Goal: Transaction & Acquisition: Purchase product/service

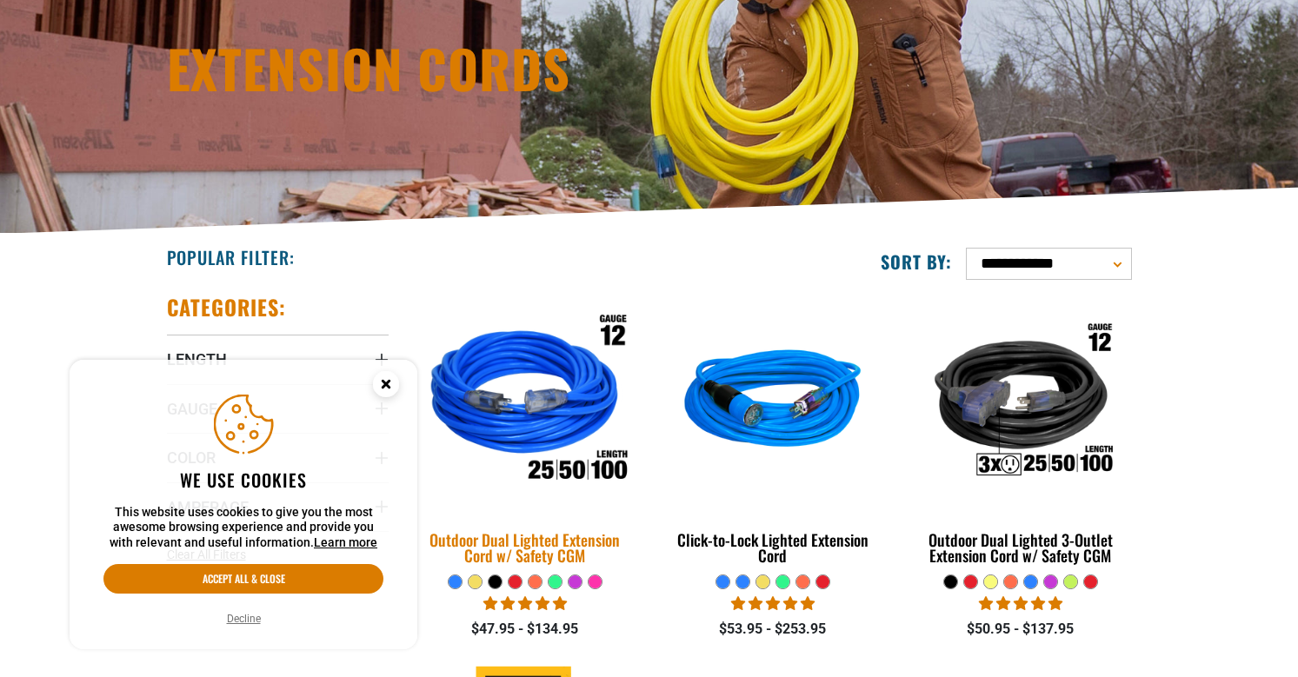
scroll to position [210, 0]
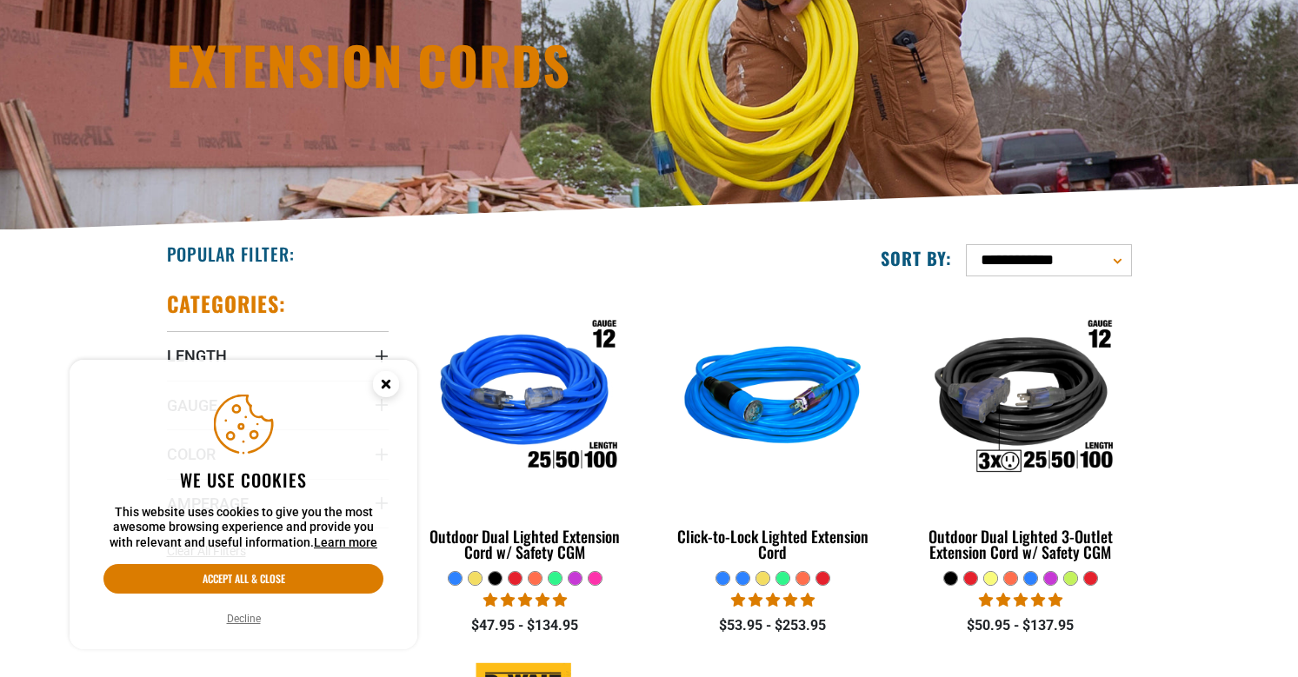
click at [386, 383] on icon "Cookie Consent" at bounding box center [386, 384] width 6 height 6
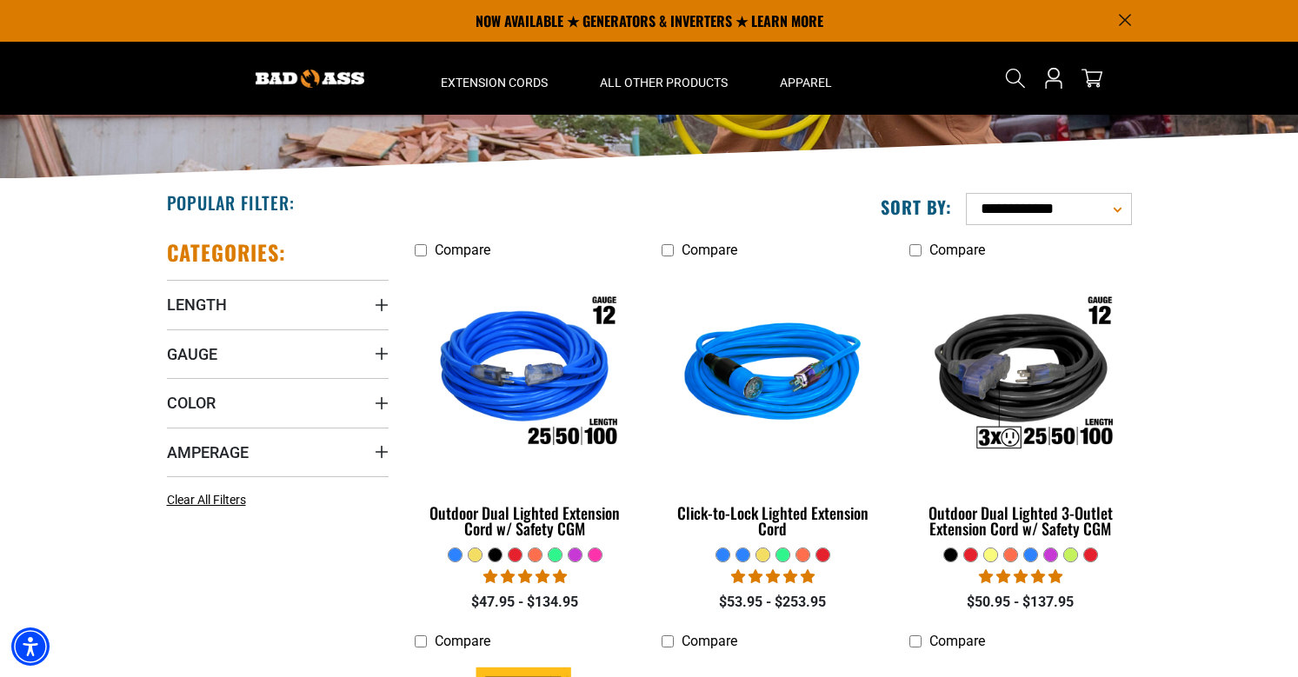
scroll to position [256, 0]
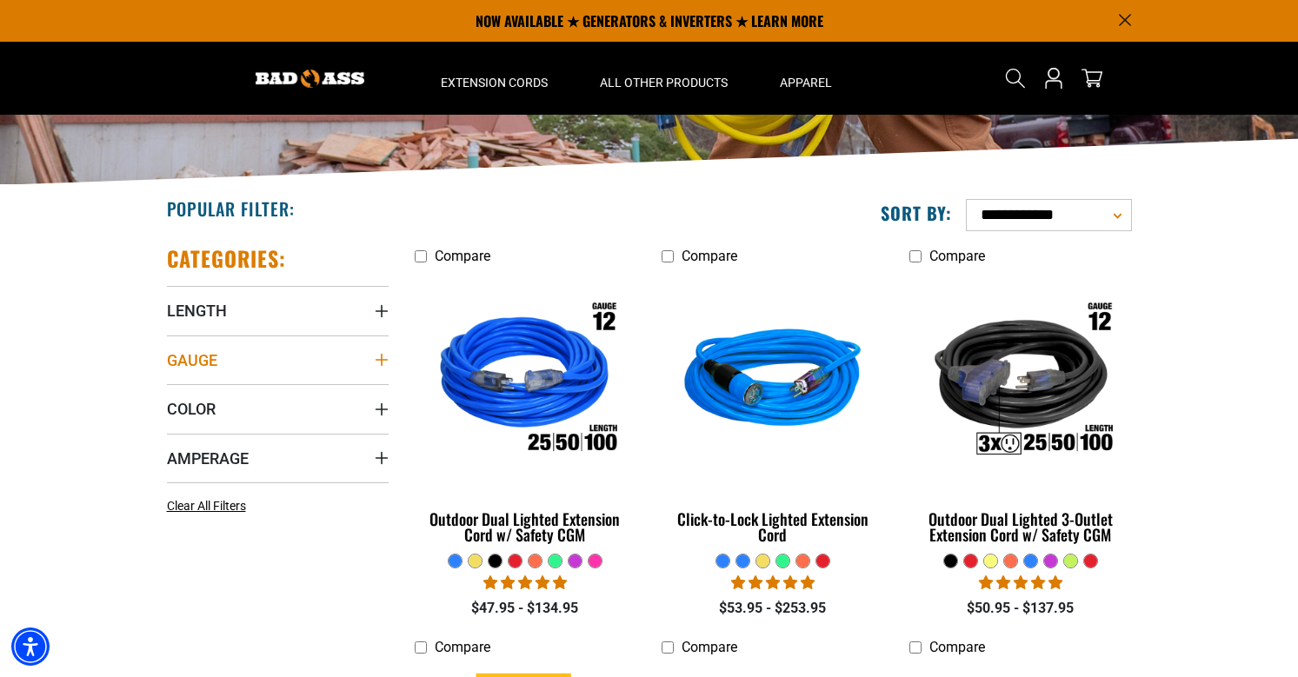
click at [229, 362] on summary "Gauge" at bounding box center [278, 360] width 222 height 49
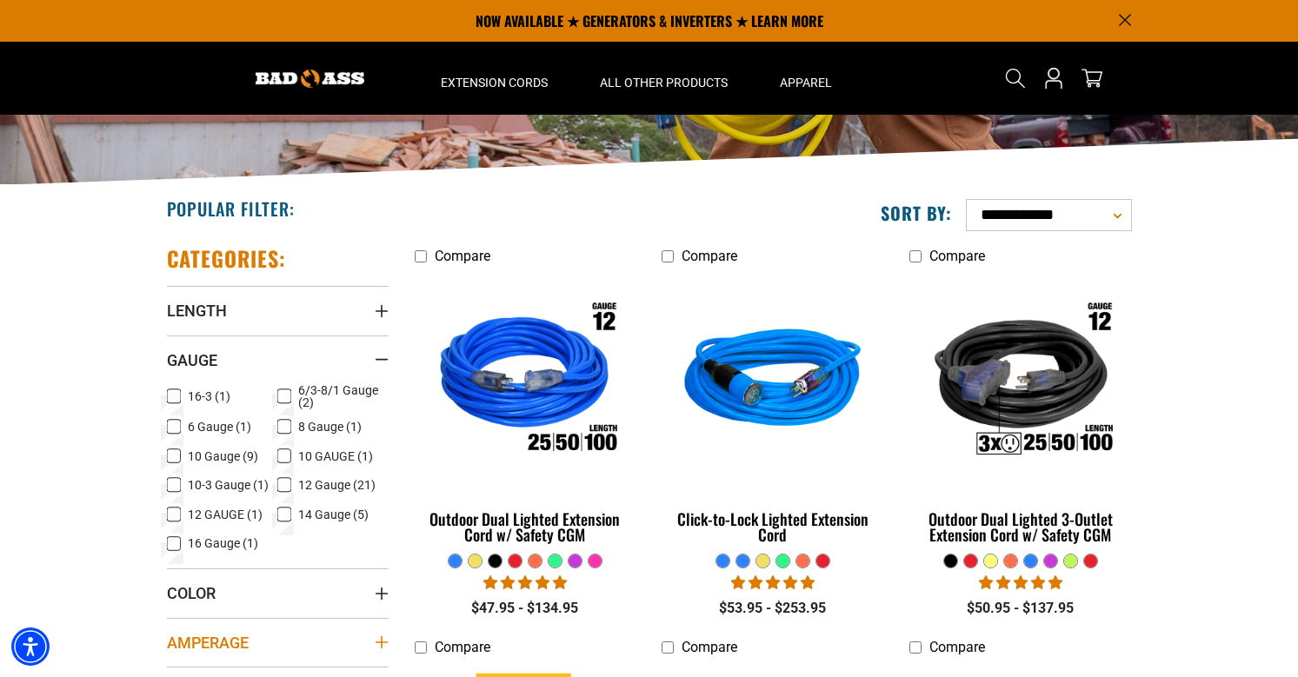
click at [232, 644] on span "Amperage" at bounding box center [208, 643] width 82 height 20
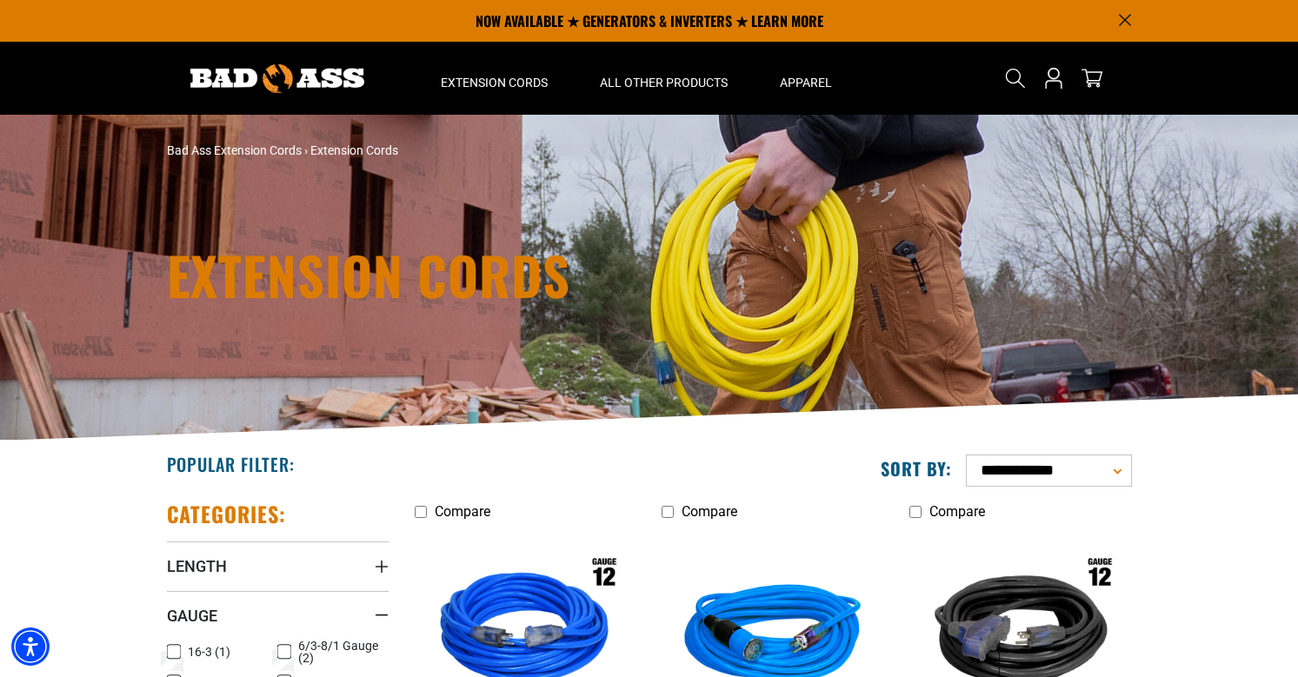
scroll to position [0, 0]
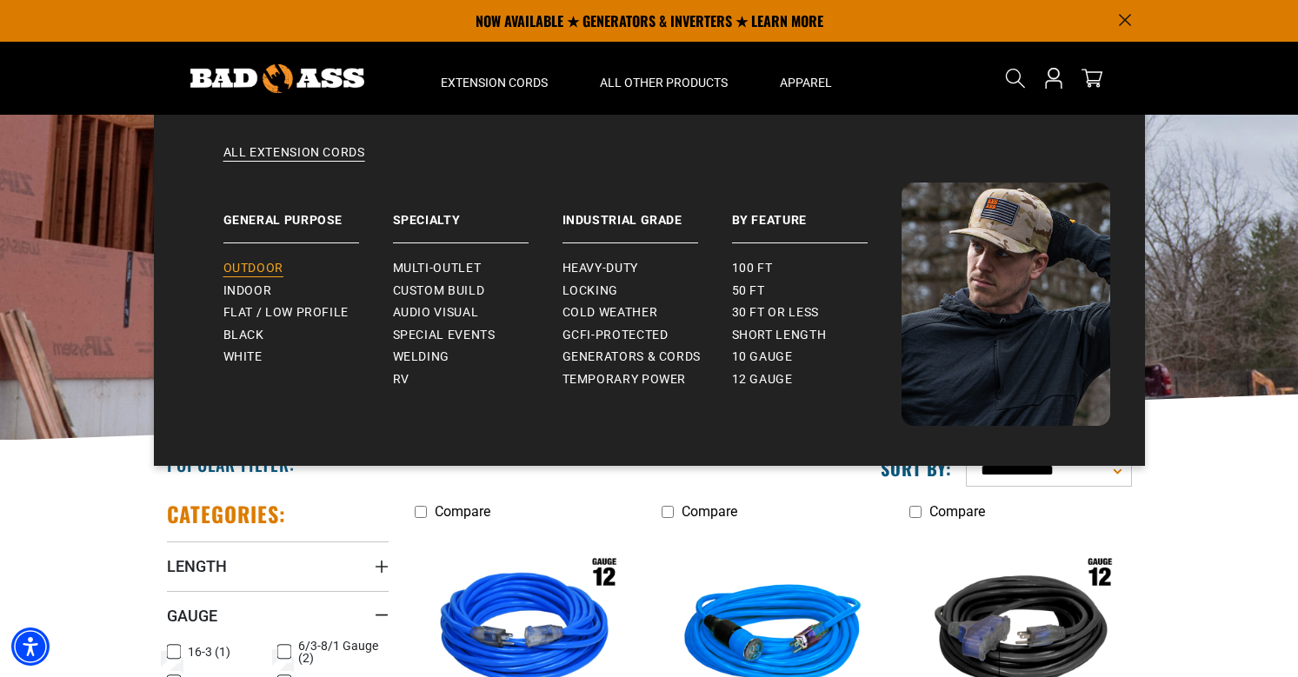
click at [268, 266] on span "Outdoor" at bounding box center [253, 269] width 60 height 16
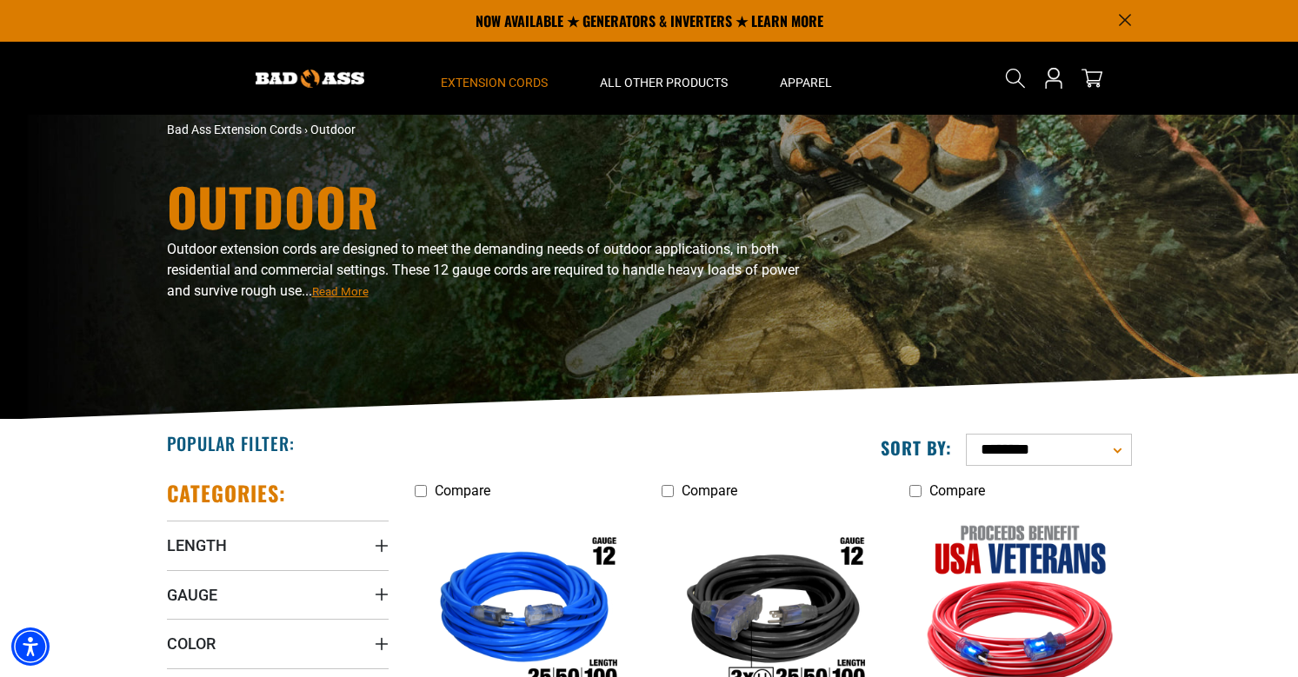
scroll to position [20, 0]
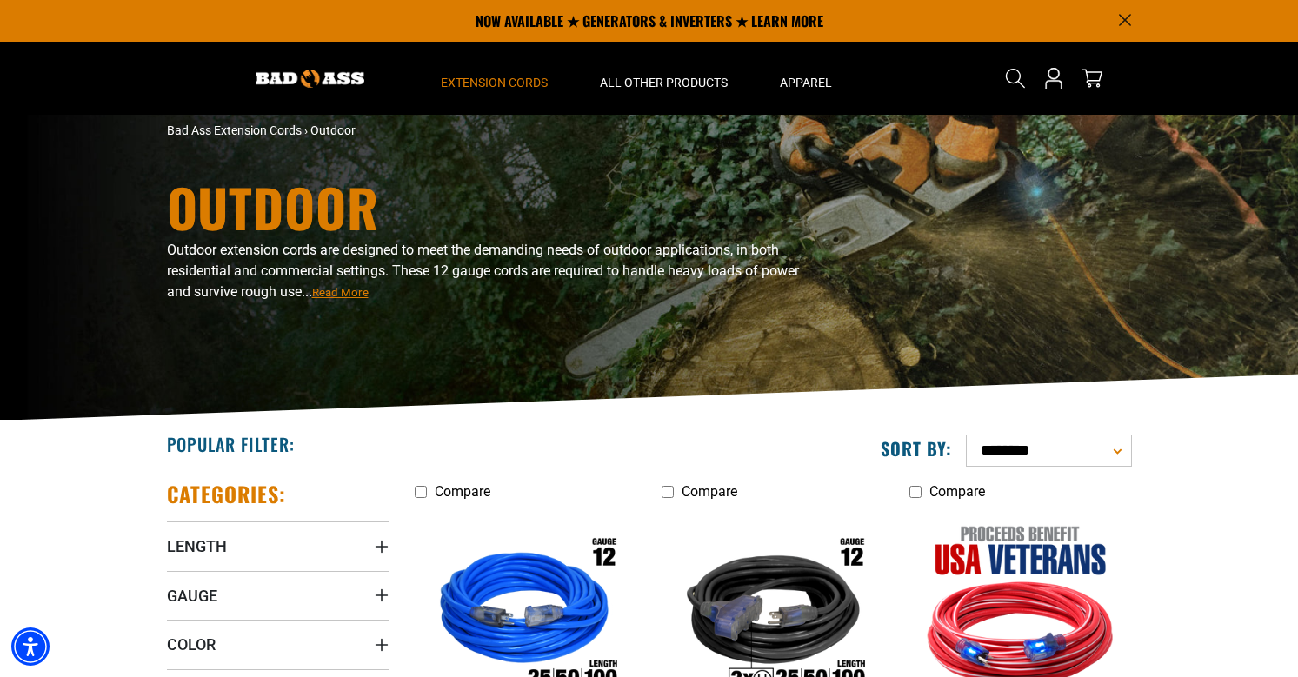
click at [369, 296] on span "Read More" at bounding box center [340, 292] width 57 height 13
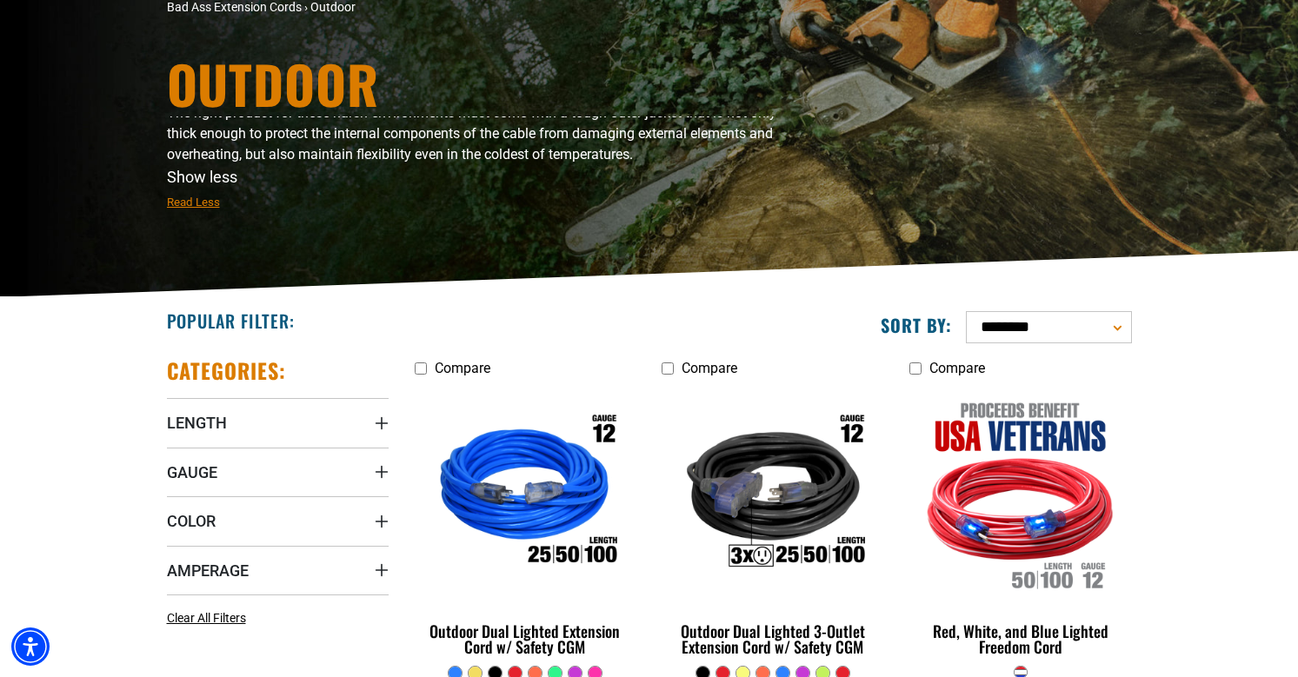
scroll to position [144, 0]
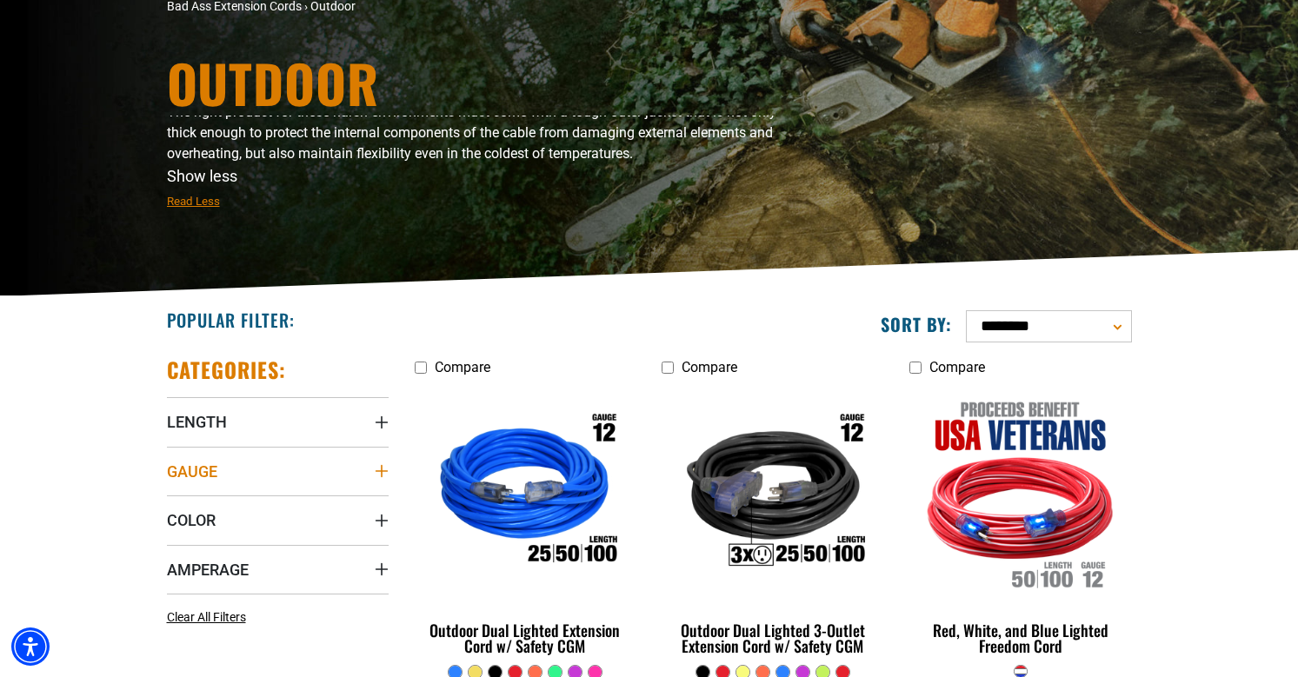
click at [244, 466] on summary "Gauge" at bounding box center [278, 471] width 222 height 49
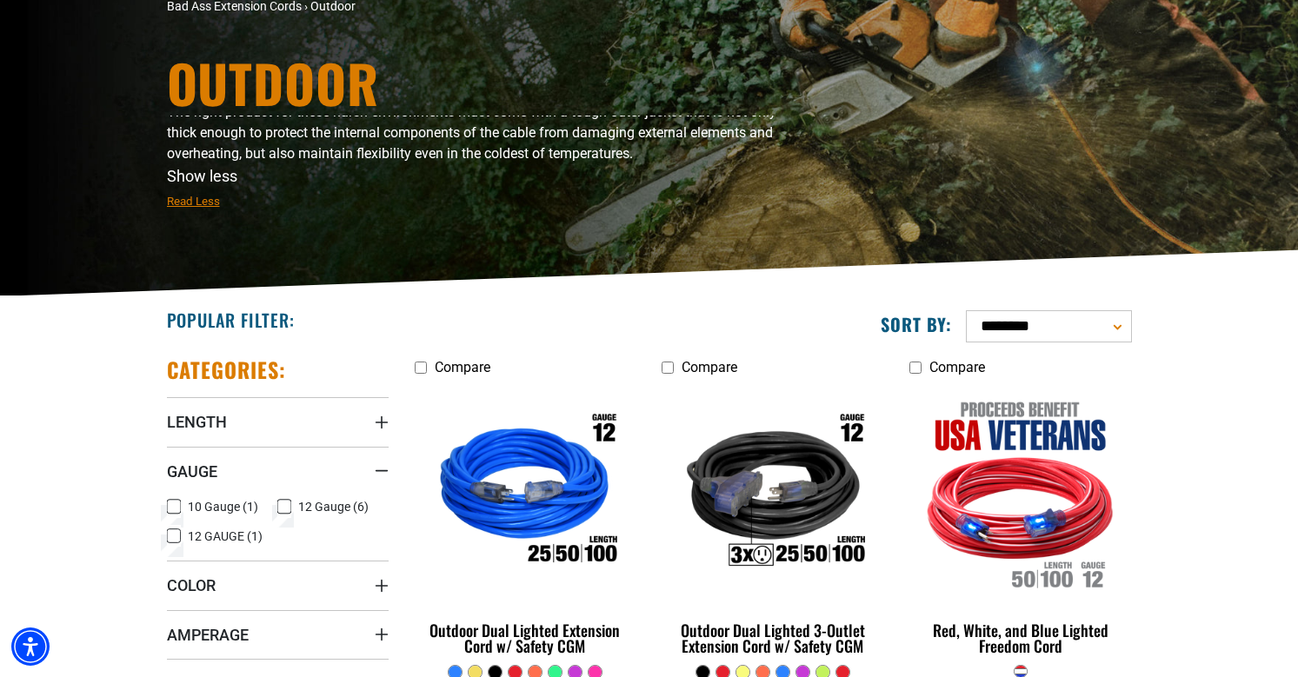
click at [283, 504] on icon at bounding box center [284, 507] width 14 height 23
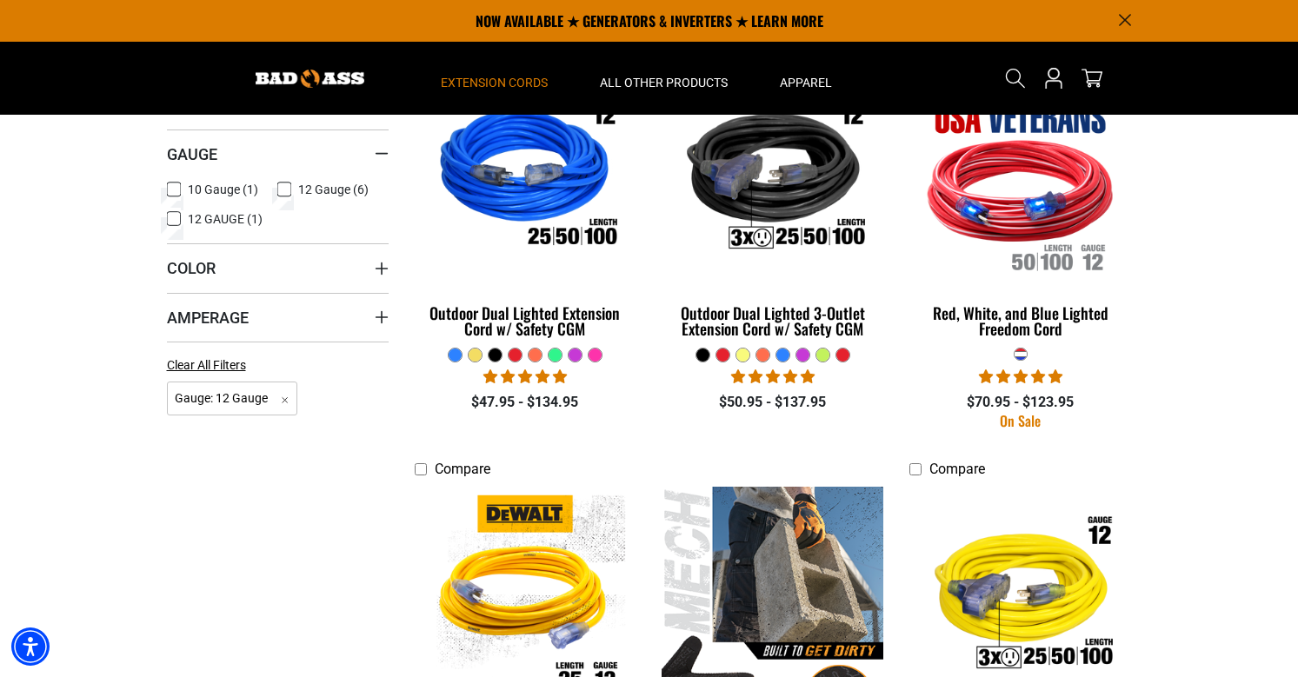
scroll to position [458, 0]
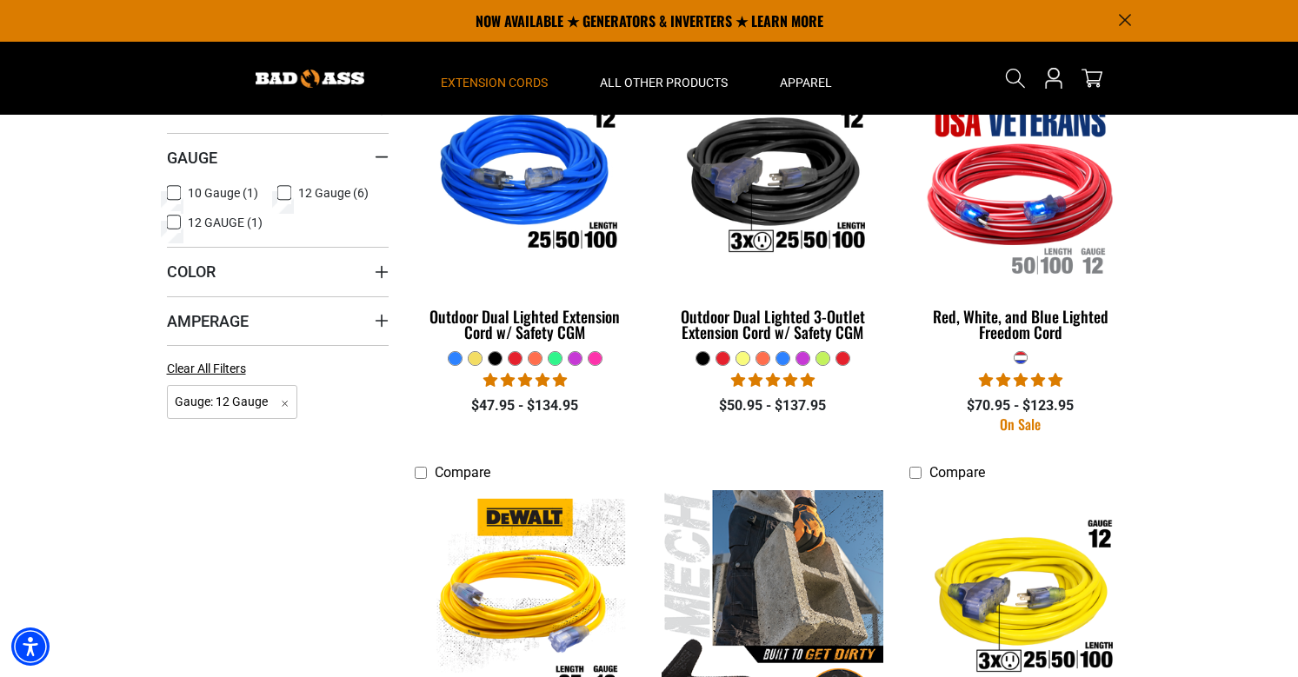
click at [175, 192] on icon at bounding box center [174, 193] width 14 height 23
click at [292, 194] on label "12 Gauge (6) 12 Gauge (6 products)" at bounding box center [332, 193] width 111 height 23
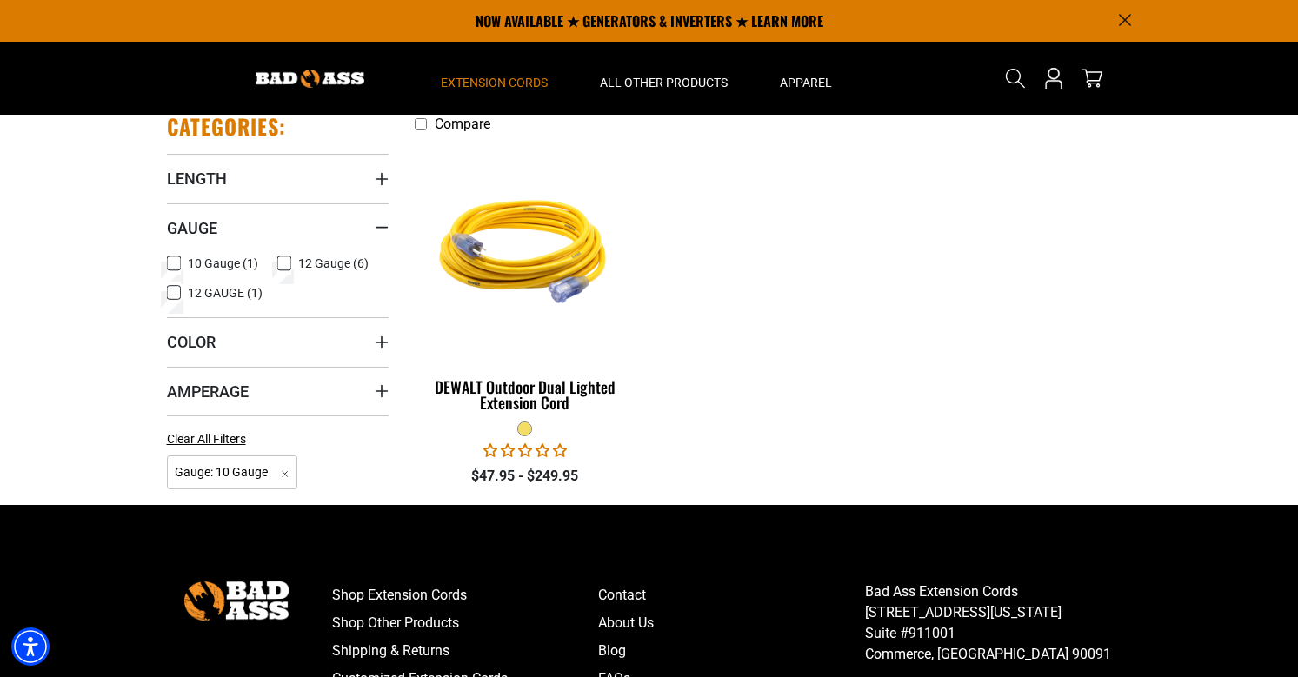
scroll to position [371, 0]
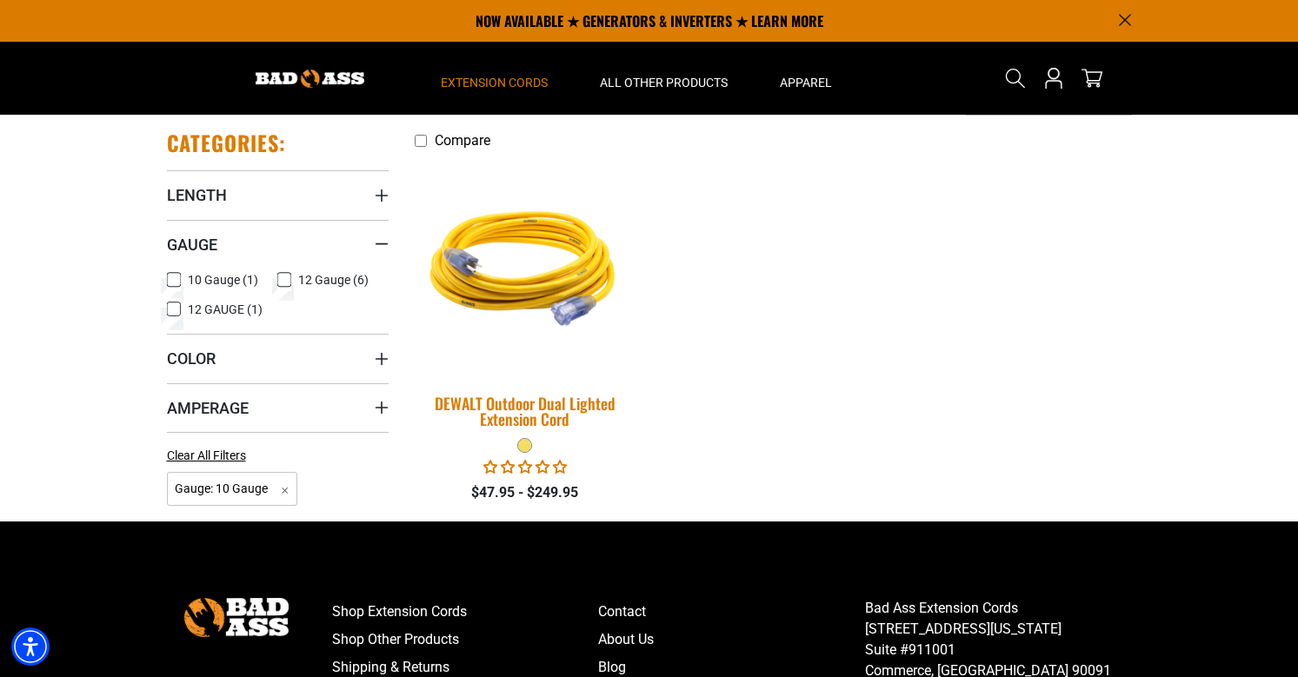
click at [510, 241] on img at bounding box center [524, 266] width 243 height 223
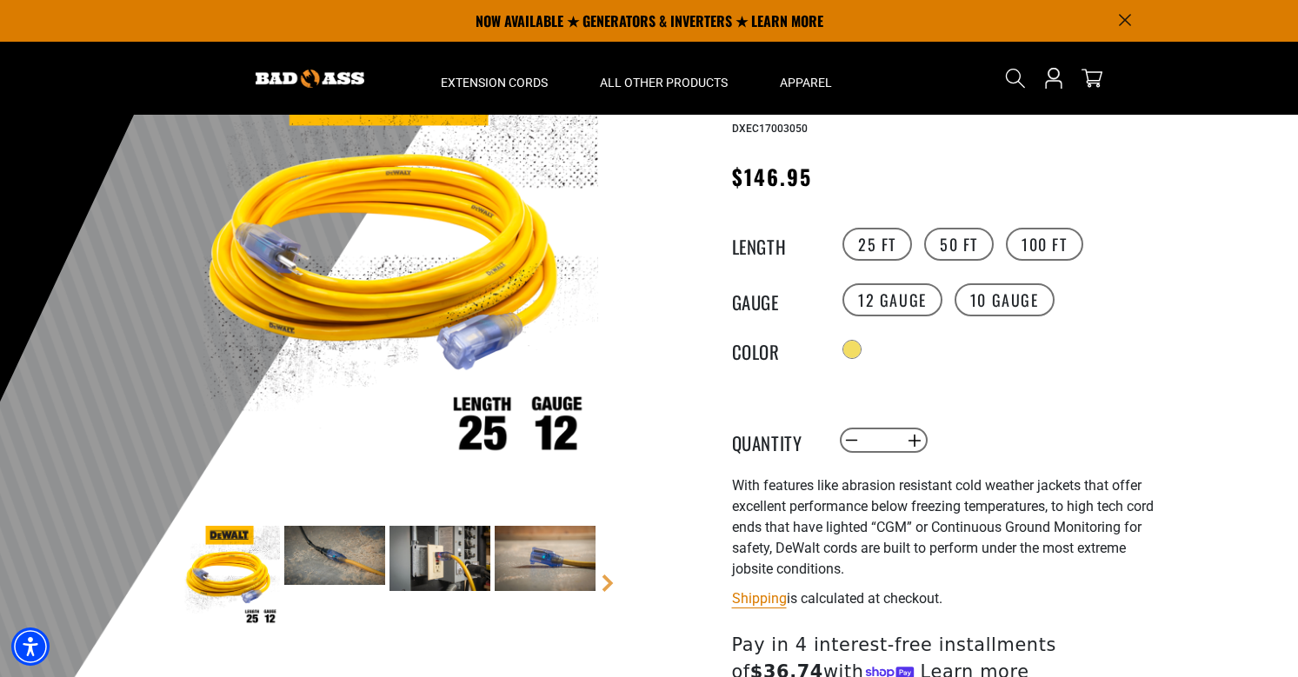
scroll to position [143, 0]
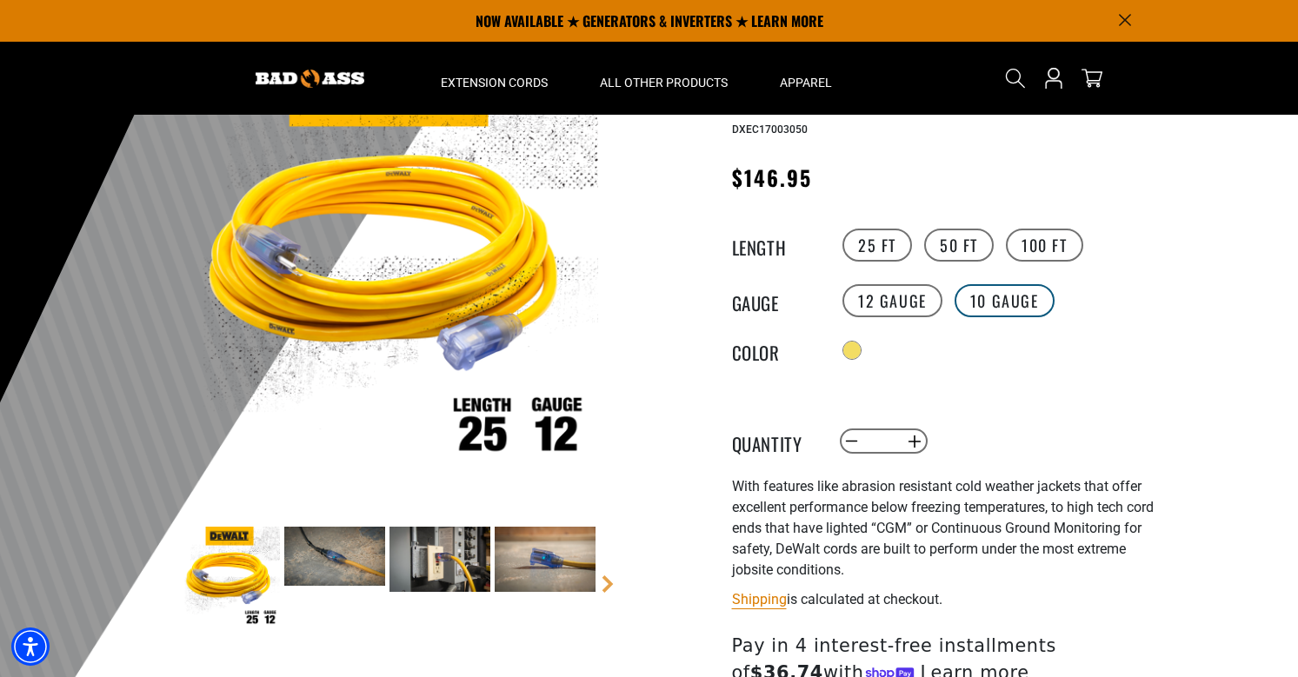
click at [988, 296] on label "10 Gauge" at bounding box center [1005, 300] width 100 height 33
click at [906, 292] on label "12 Gauge" at bounding box center [893, 300] width 100 height 33
click at [1001, 297] on label "10 Gauge" at bounding box center [1005, 300] width 100 height 33
click at [875, 311] on label "12 Gauge" at bounding box center [893, 300] width 100 height 33
